Goal: Task Accomplishment & Management: Manage account settings

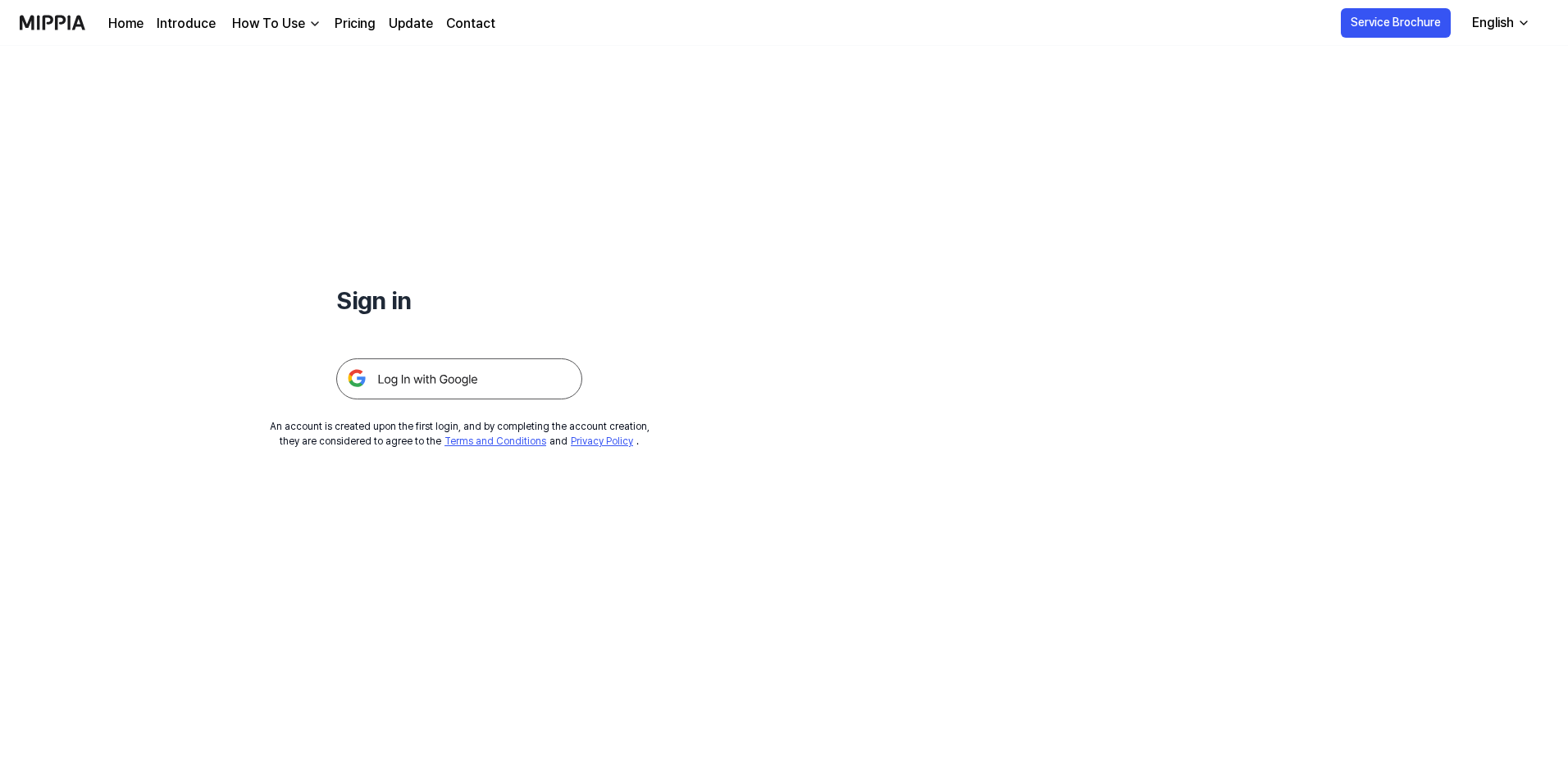
click at [428, 367] on img at bounding box center [459, 379] width 246 height 41
